Goal: Obtain resource: Download file/media

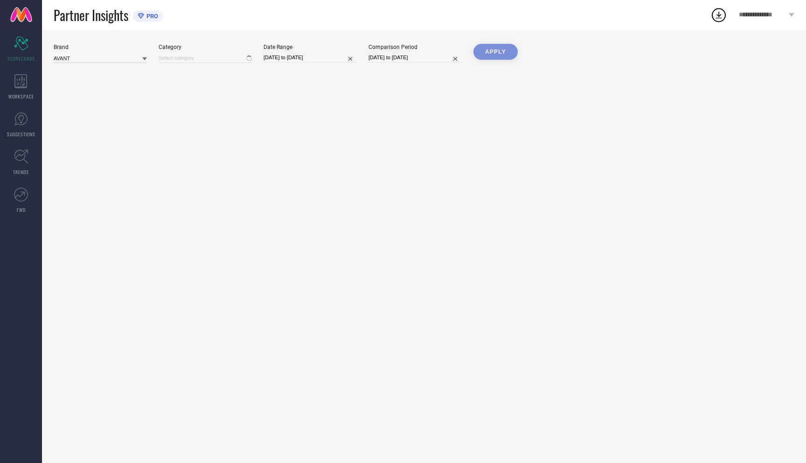
type input "All"
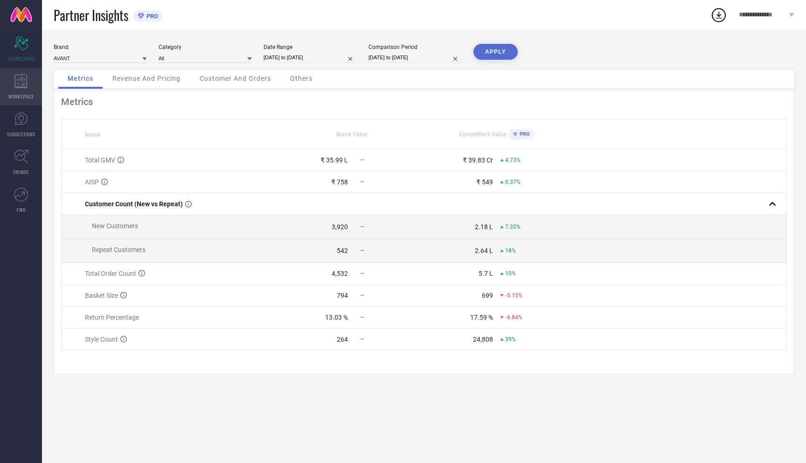
click at [22, 93] on span "WORKSPACE" at bounding box center [21, 96] width 26 height 7
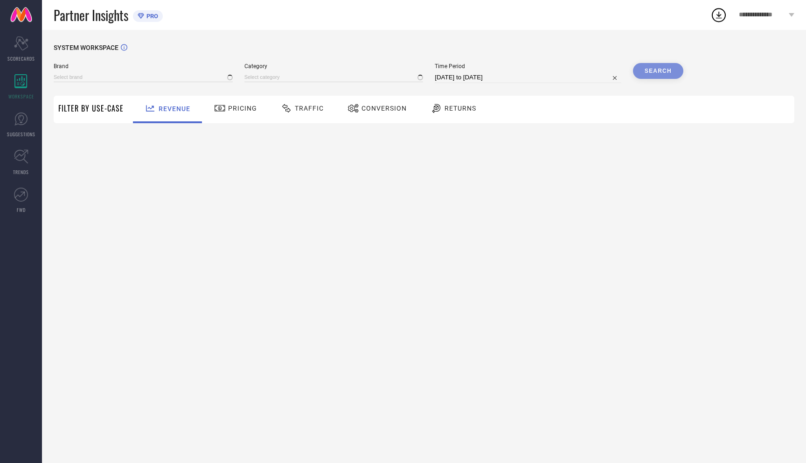
type input "AVANT"
type input "All"
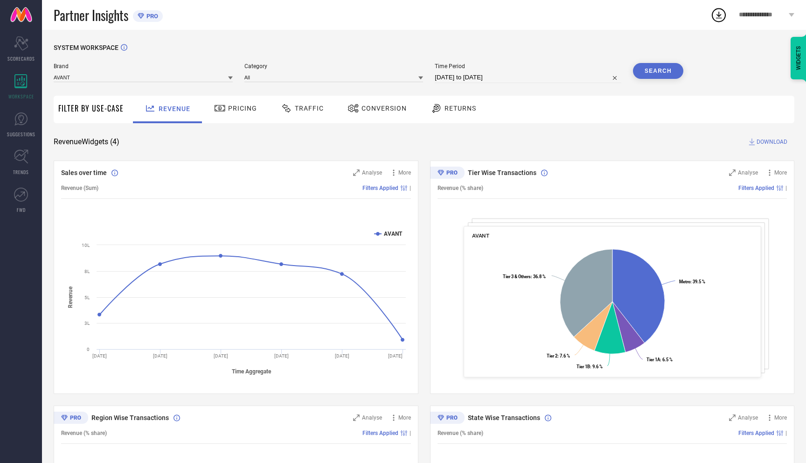
click at [473, 76] on input "[DATE] to [DATE]" at bounding box center [528, 77] width 187 height 11
select select "6"
select select "2025"
select select "7"
select select "2025"
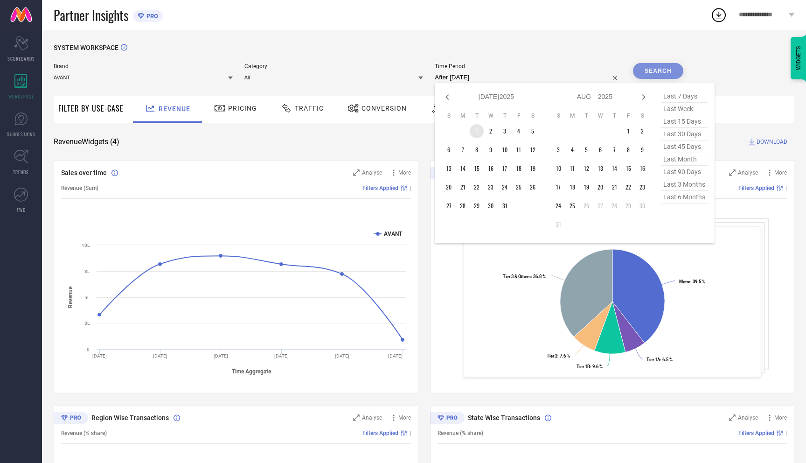
click at [475, 131] on td "1" at bounding box center [477, 131] width 14 height 14
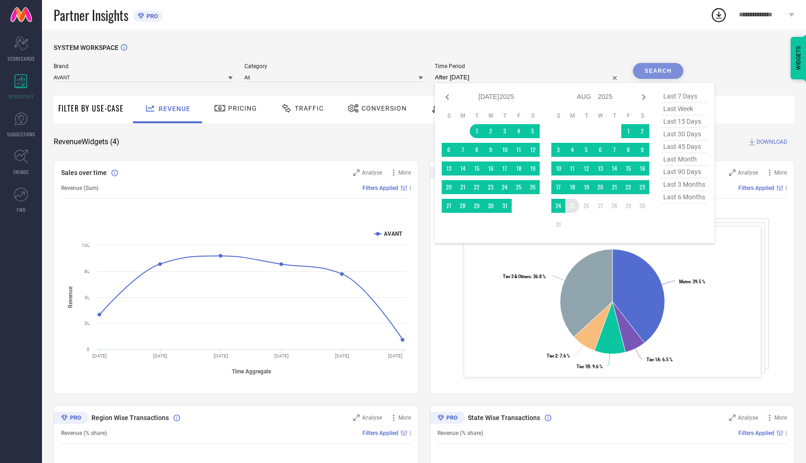
type input "[DATE] to [DATE]"
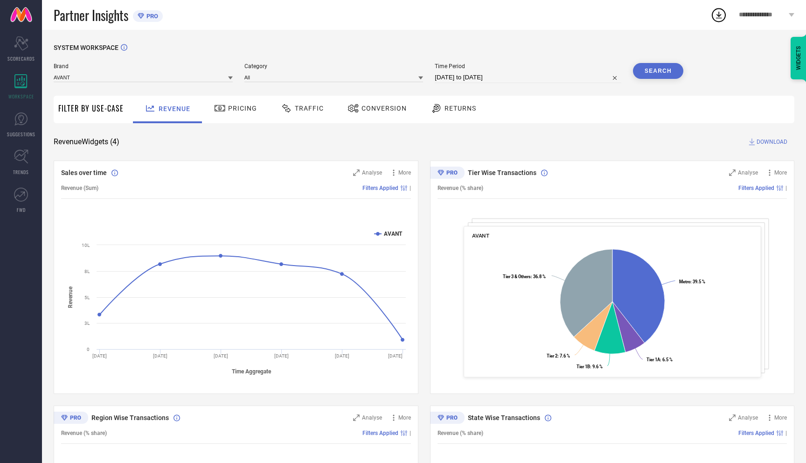
click at [672, 71] on button "Search" at bounding box center [658, 71] width 50 height 16
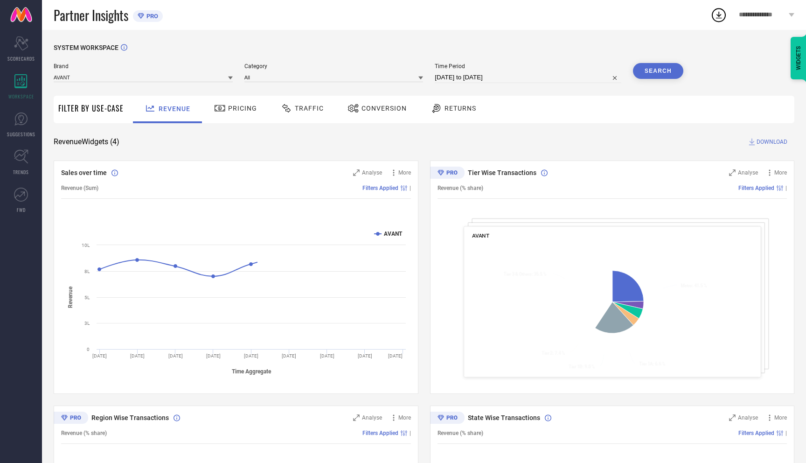
click at [303, 104] on span "Traffic" at bounding box center [309, 107] width 29 height 7
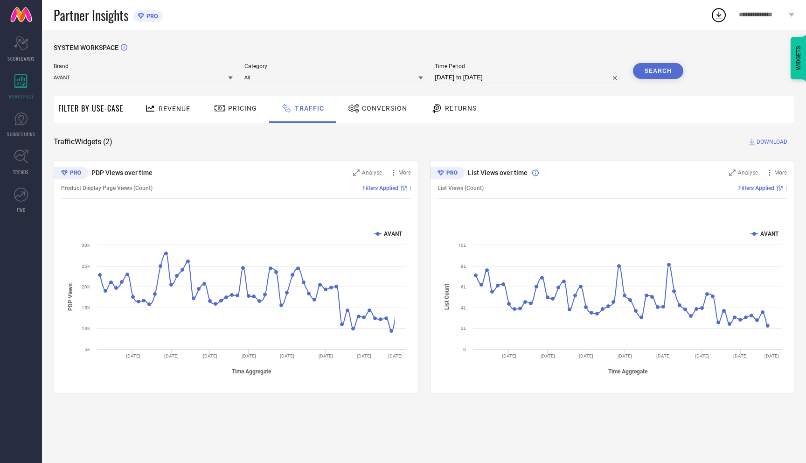
click at [671, 69] on button "Search" at bounding box center [658, 71] width 50 height 16
click at [767, 142] on span "DOWNLOAD" at bounding box center [771, 141] width 31 height 9
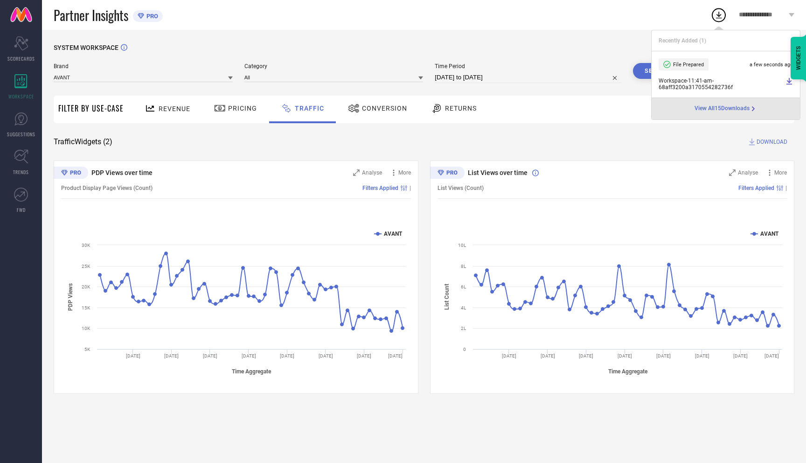
click at [517, 18] on div "Partner Insights PRO" at bounding box center [382, 15] width 656 height 30
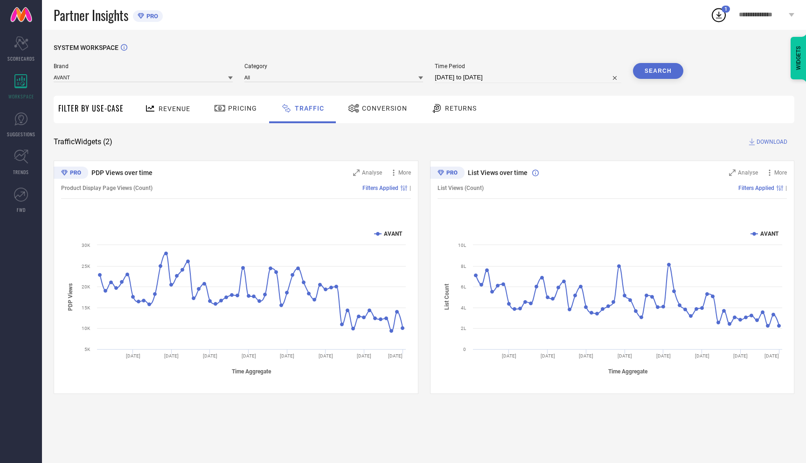
click at [560, 25] on div "Partner Insights PRO" at bounding box center [382, 15] width 656 height 30
click at [631, 14] on div "Partner Insights PRO" at bounding box center [382, 15] width 656 height 30
click at [166, 77] on input at bounding box center [143, 77] width 179 height 10
click at [126, 108] on div "CULT" at bounding box center [143, 106] width 179 height 16
click at [283, 85] on div "Brand CULT Category Time Period [DATE] to [DATE] Search" at bounding box center [368, 77] width 629 height 28
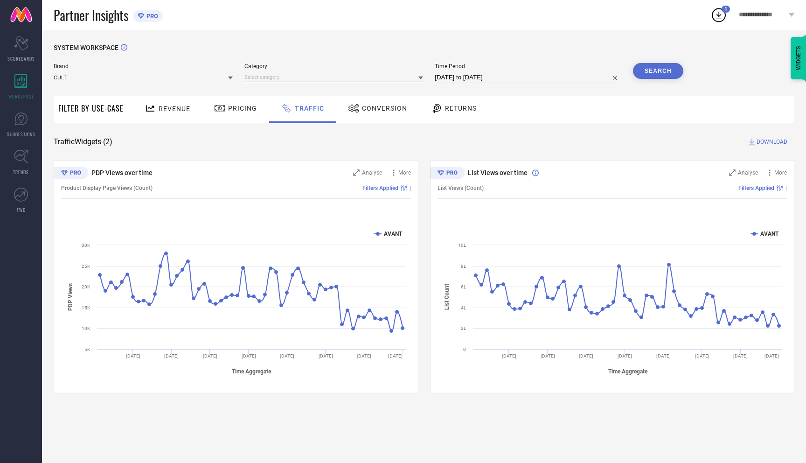
click at [285, 73] on input at bounding box center [333, 77] width 179 height 10
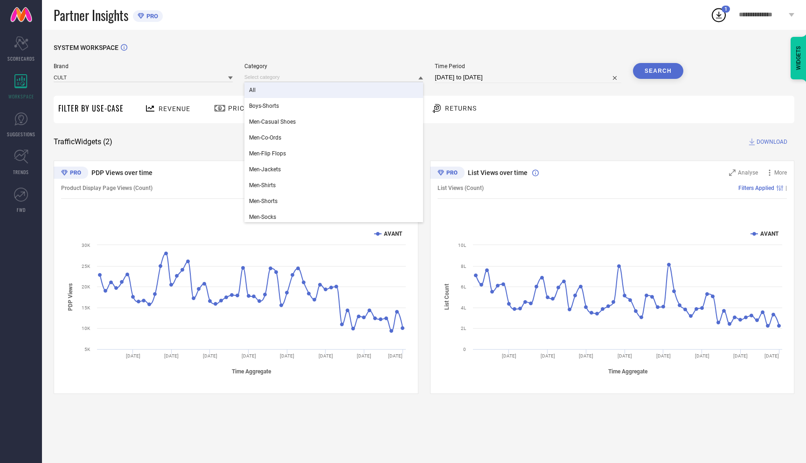
click at [278, 97] on div "All" at bounding box center [333, 90] width 179 height 16
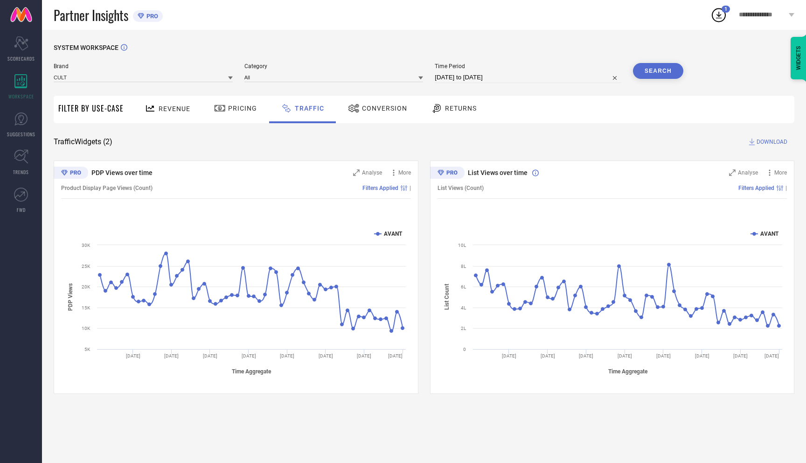
click at [338, 41] on div "SYSTEM WORKSPACE Brand CULT Category All Time Period [DATE] to [DATE] Search Fi…" at bounding box center [424, 246] width 764 height 433
click at [662, 72] on button "Search" at bounding box center [658, 71] width 50 height 16
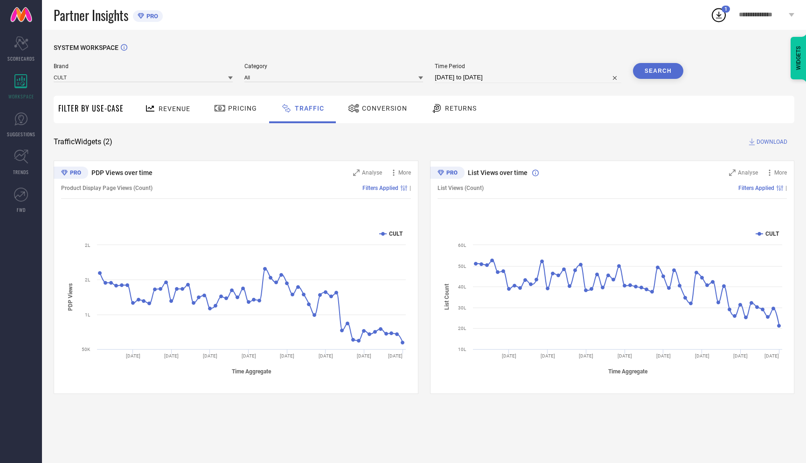
click at [655, 69] on button "Search" at bounding box center [658, 71] width 50 height 16
